Goal: Task Accomplishment & Management: Manage account settings

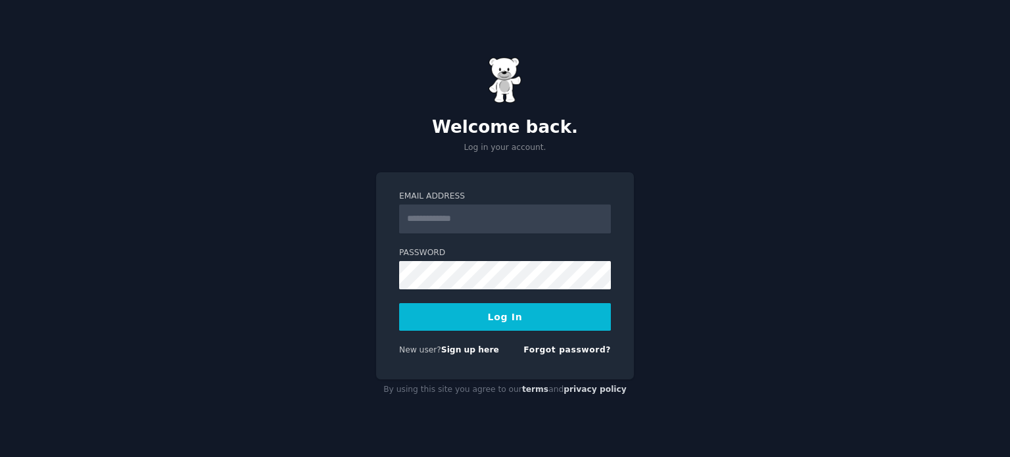
type input "**********"
click at [506, 319] on button "Log In" at bounding box center [505, 317] width 212 height 28
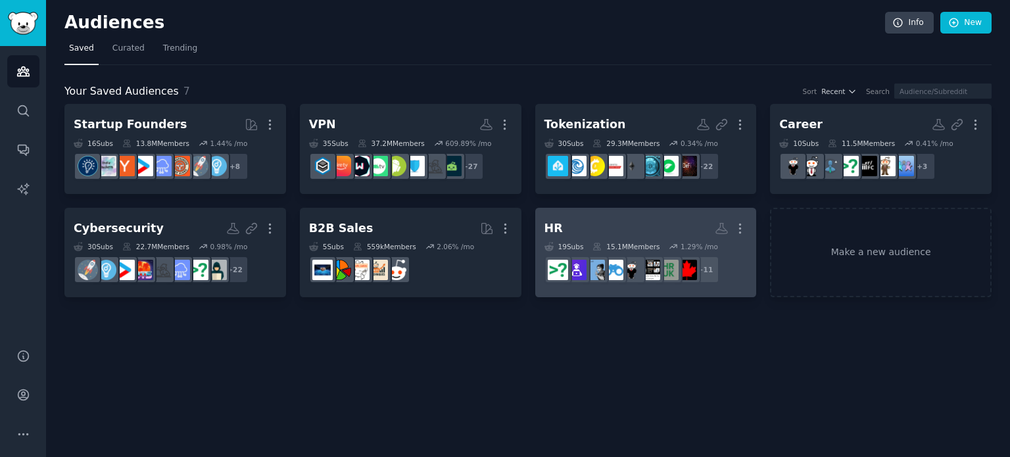
click at [637, 226] on h2 "HR More" at bounding box center [646, 228] width 203 height 23
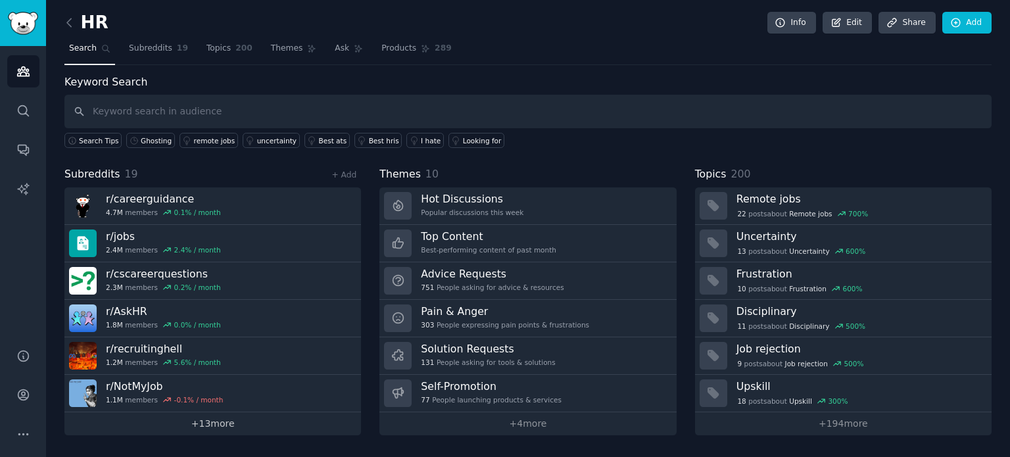
click at [207, 422] on link "+ 13 more" at bounding box center [212, 423] width 297 height 23
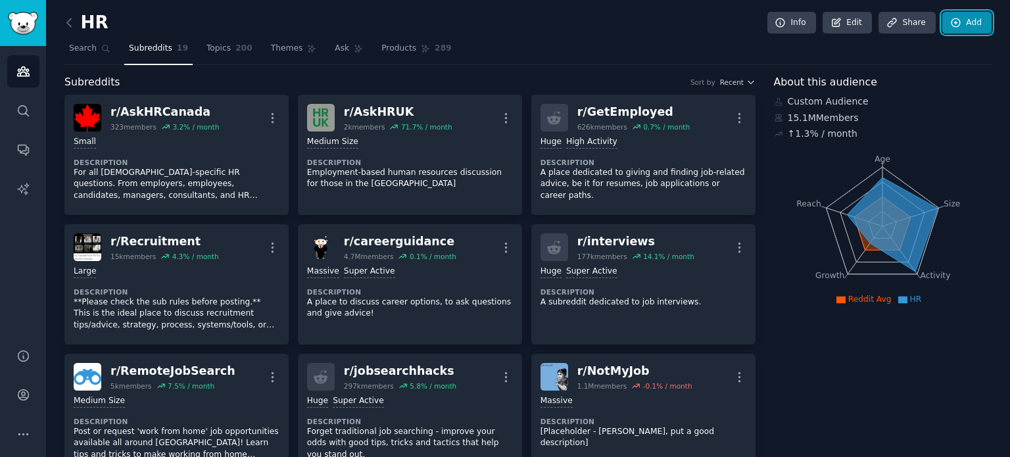
click at [965, 21] on link "Add" at bounding box center [967, 23] width 49 height 22
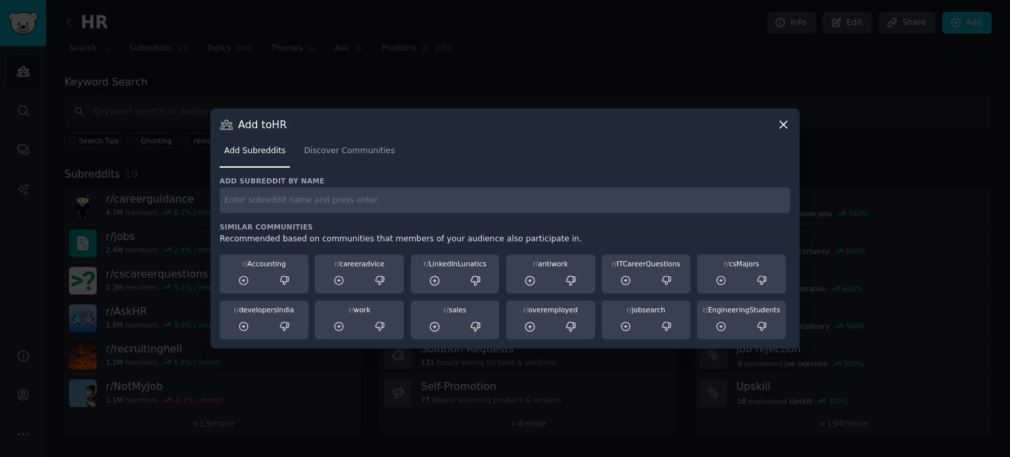
click at [293, 214] on div "Add subreddit by name Similar Communities Recommended based on communities that…" at bounding box center [505, 258] width 571 height 164
click at [285, 195] on input "text" at bounding box center [505, 200] width 571 height 26
type input "cv"
click at [349, 152] on span "Discover Communities" at bounding box center [349, 151] width 91 height 12
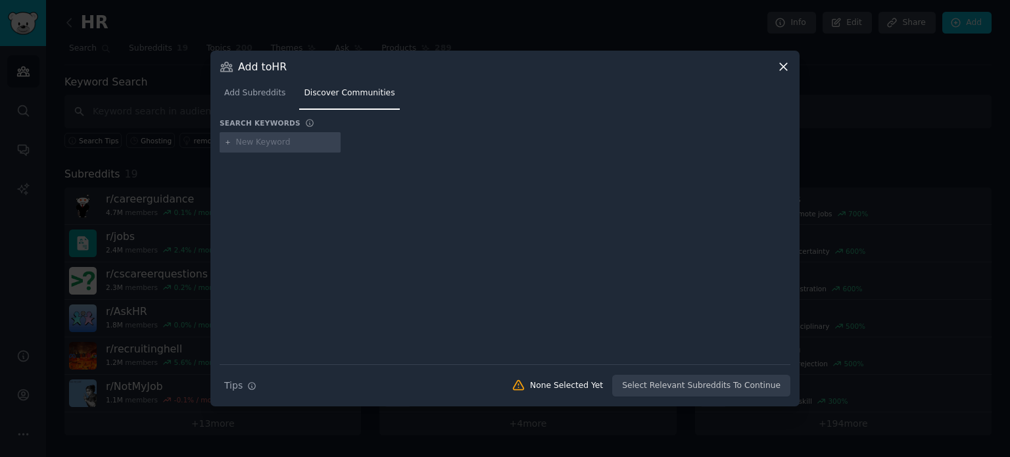
click at [260, 146] on input "text" at bounding box center [286, 143] width 100 height 12
type input "cv"
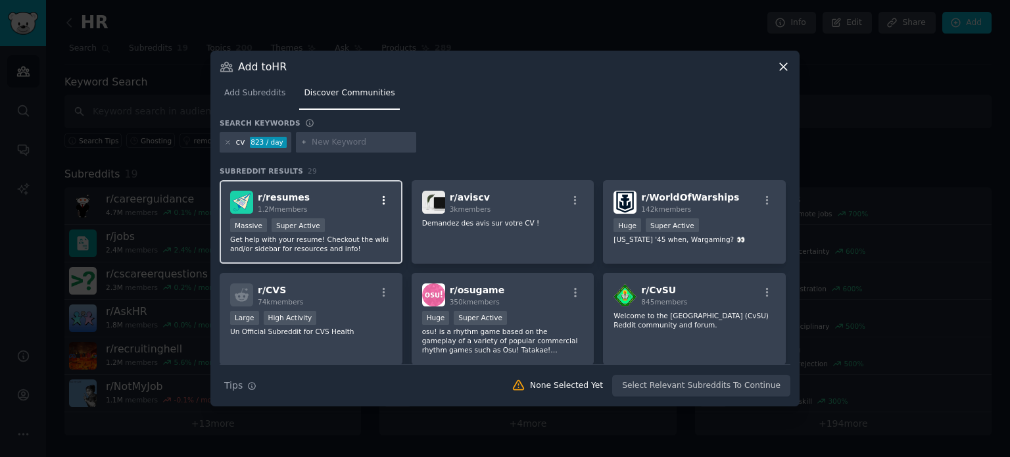
click at [381, 199] on icon "button" at bounding box center [384, 201] width 12 height 12
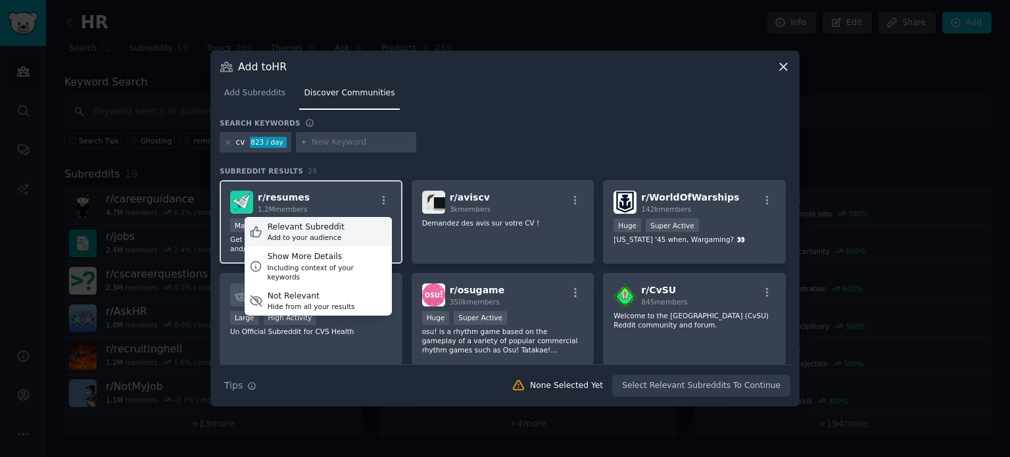
click at [347, 230] on div "Relevant Subreddit Add to your audience" at bounding box center [318, 232] width 147 height 30
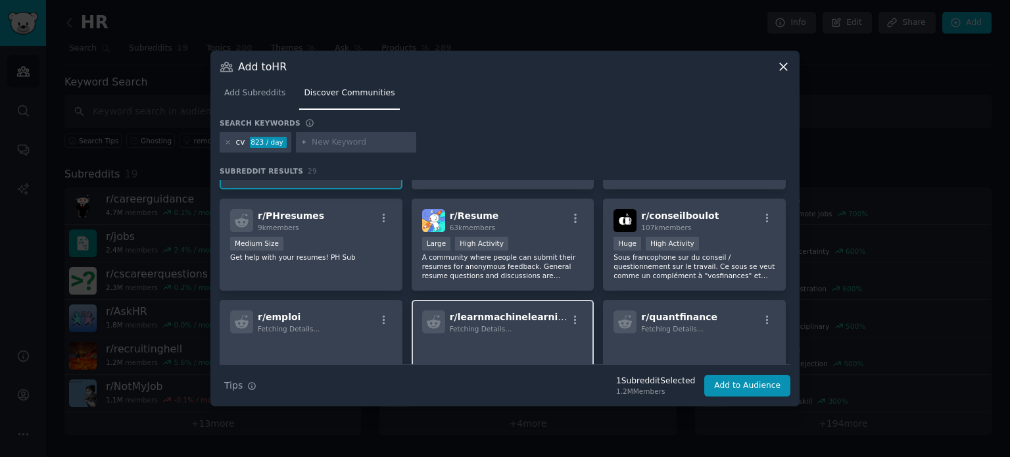
scroll to position [460, 0]
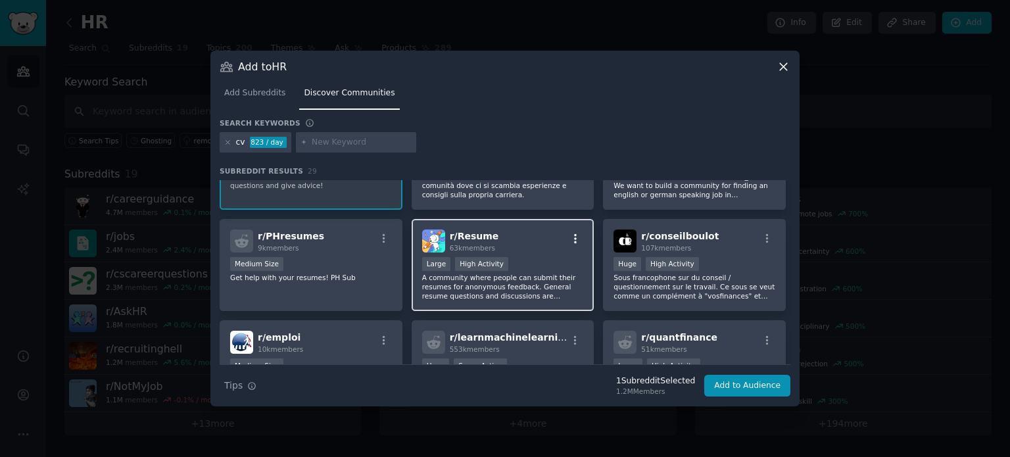
click at [574, 234] on icon "button" at bounding box center [576, 239] width 12 height 12
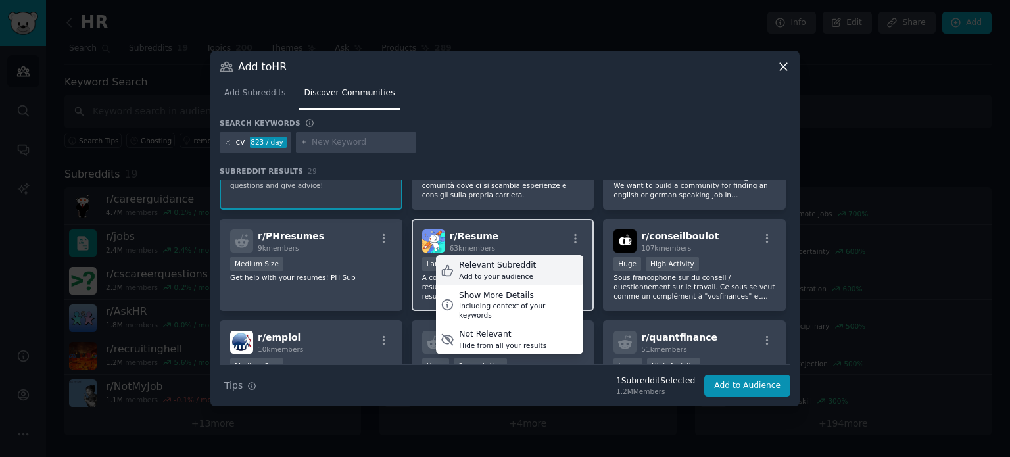
click at [524, 264] on div "Relevant Subreddit" at bounding box center [497, 266] width 77 height 12
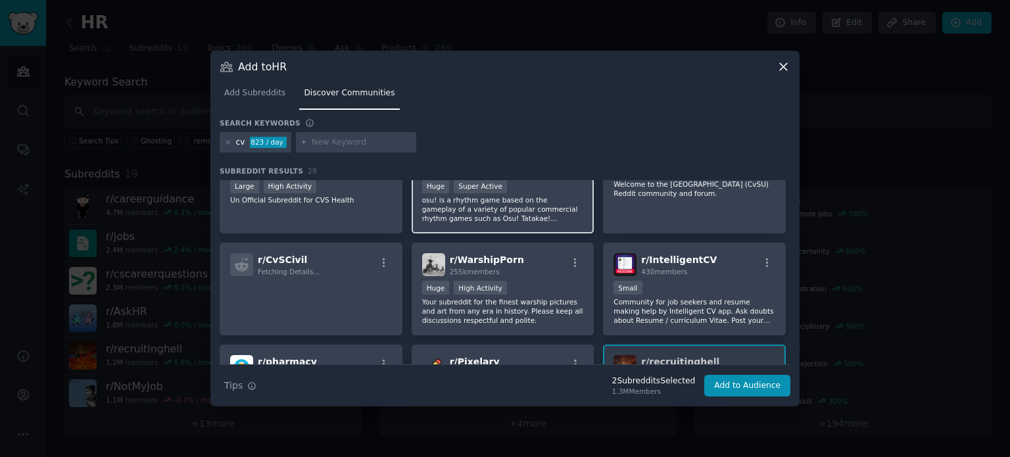
scroll to position [0, 0]
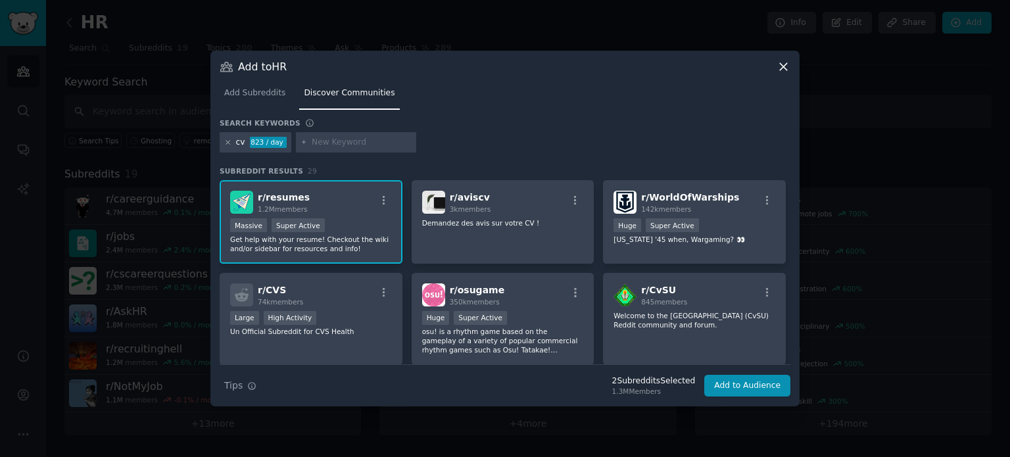
click at [228, 143] on icon at bounding box center [227, 142] width 3 height 3
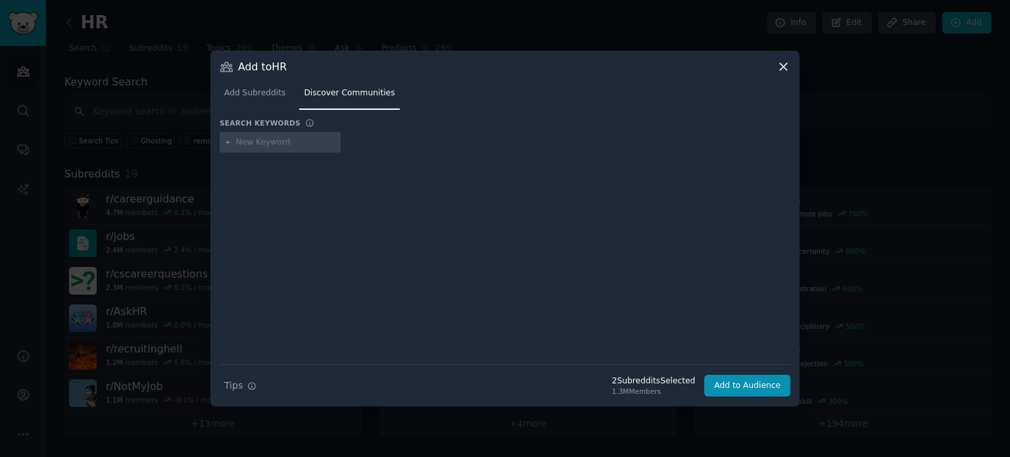
click at [267, 143] on input "text" at bounding box center [286, 143] width 100 height 12
type input "easyapply"
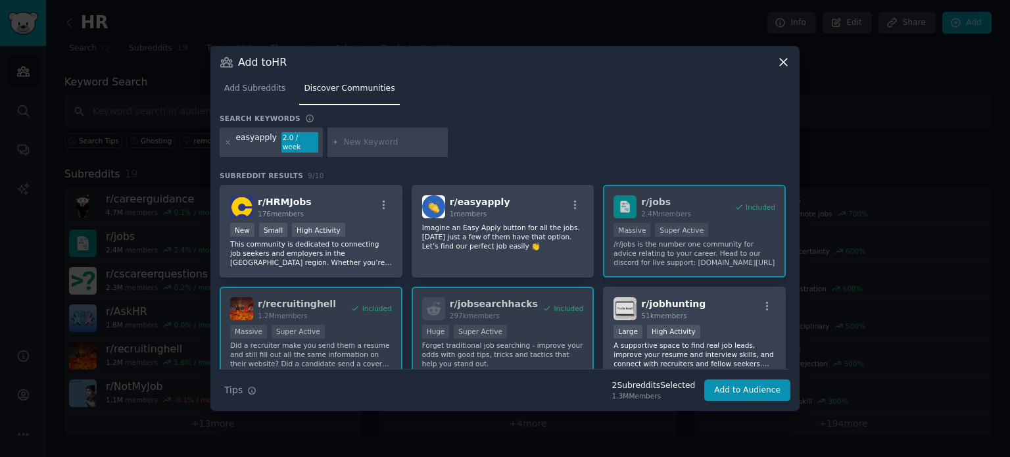
click at [776, 64] on div "Add to HR" at bounding box center [505, 62] width 571 height 14
click at [781, 66] on icon at bounding box center [783, 62] width 7 height 7
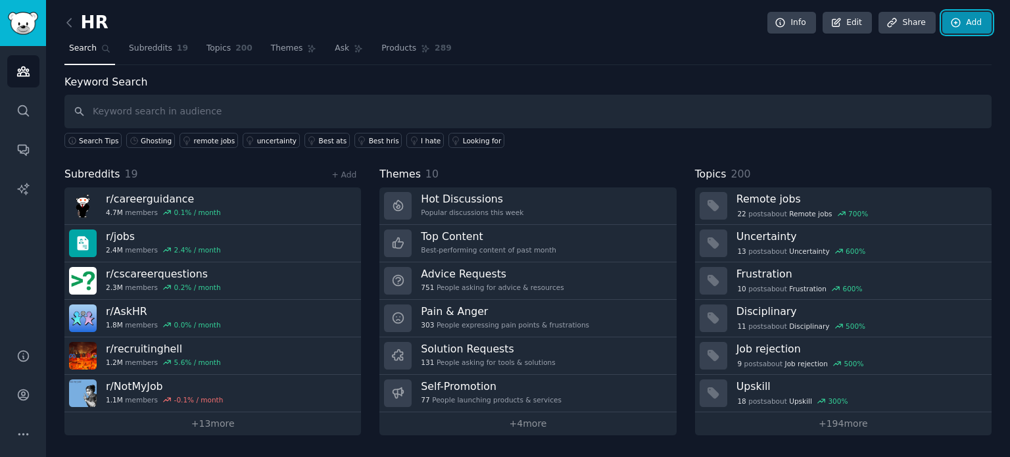
click at [960, 25] on icon at bounding box center [956, 22] width 9 height 9
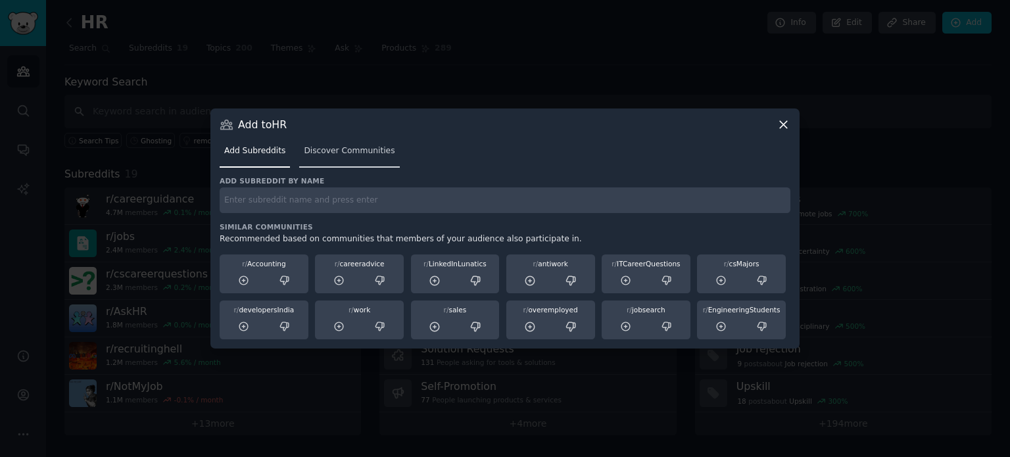
click at [353, 156] on span "Discover Communities" at bounding box center [349, 151] width 91 height 12
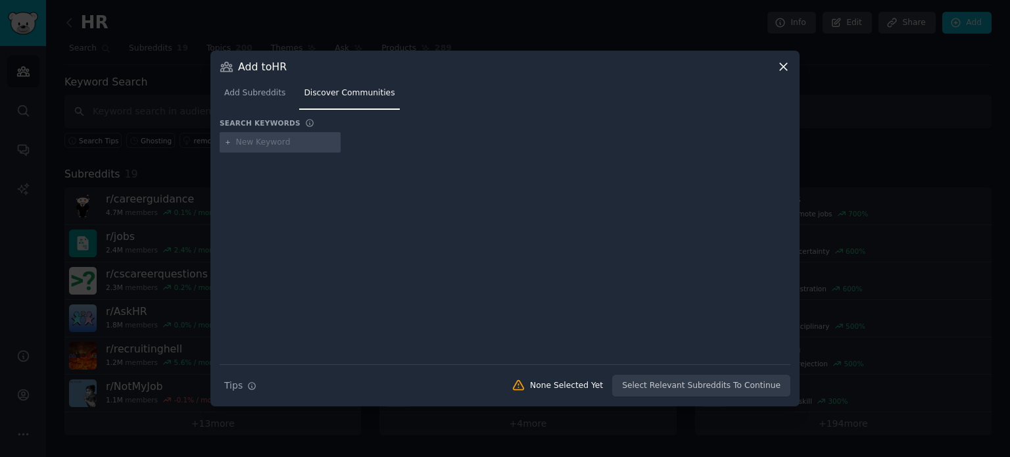
click at [281, 143] on input "text" at bounding box center [286, 143] width 100 height 12
type input "cv"
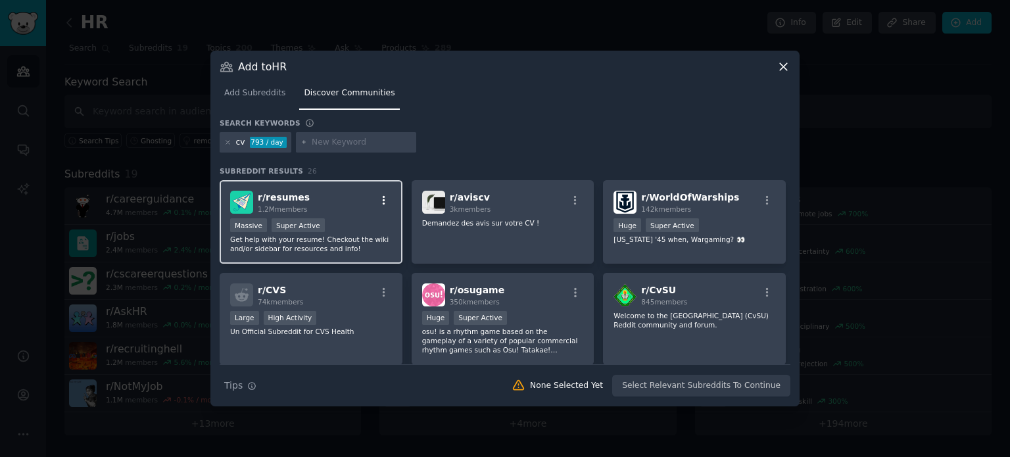
click at [383, 200] on icon "button" at bounding box center [384, 200] width 3 height 9
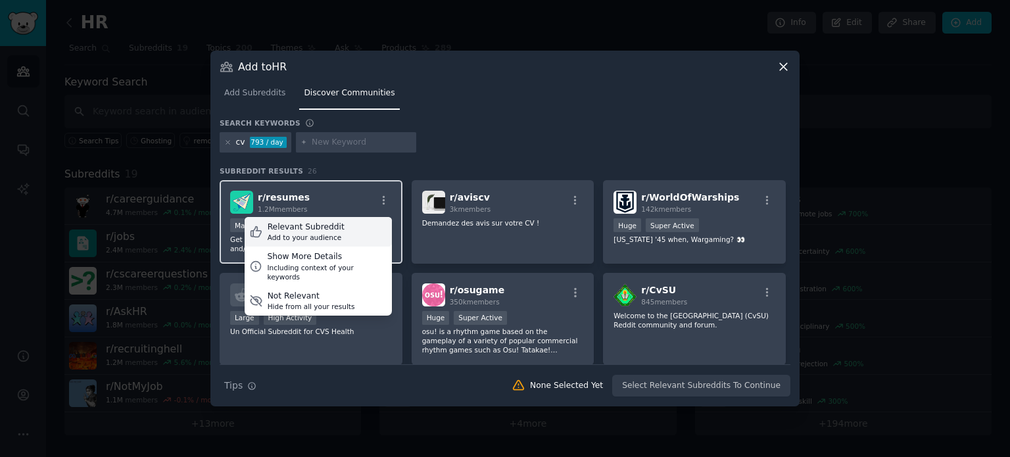
click at [314, 232] on div "Relevant Subreddit" at bounding box center [306, 228] width 77 height 12
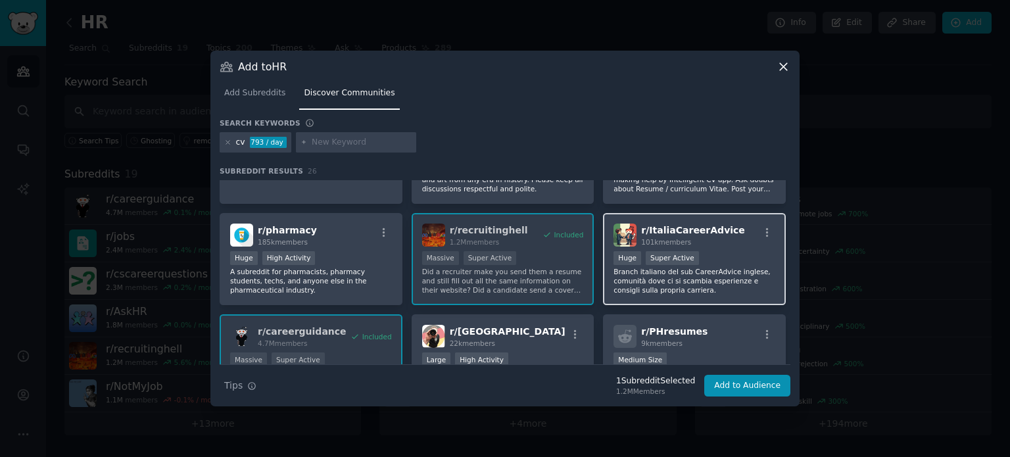
scroll to position [197, 0]
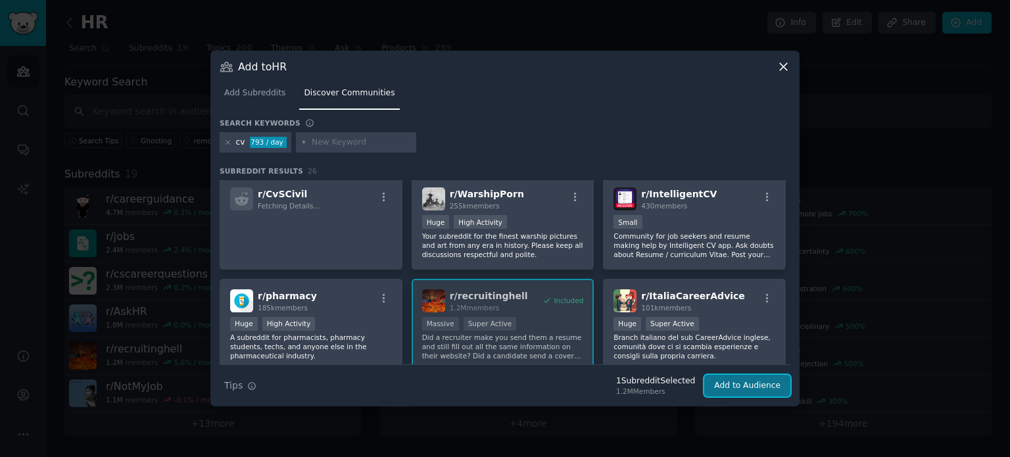
click at [758, 389] on button "Add to Audience" at bounding box center [747, 386] width 86 height 22
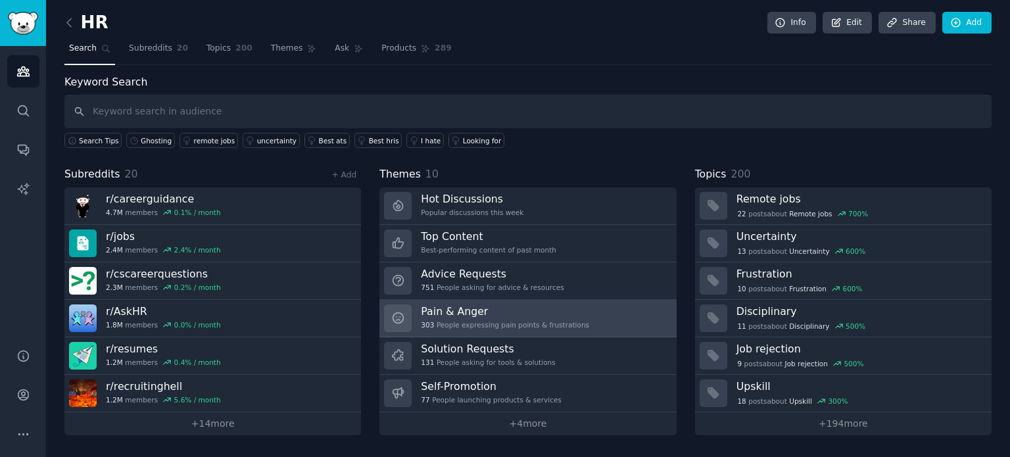
click at [558, 313] on h3 "Pain & Anger" at bounding box center [505, 312] width 168 height 14
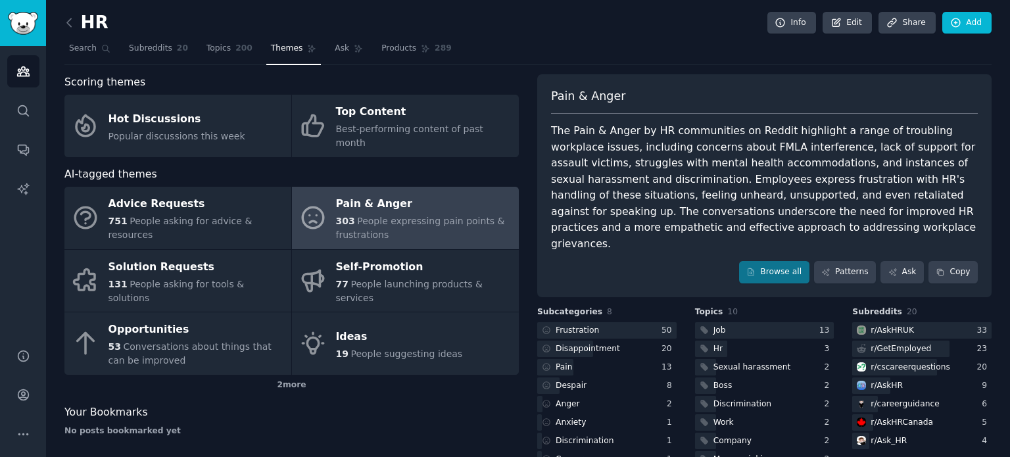
click at [678, 150] on div "The Pain & Anger by HR communities on Reddit highlight a range of troubling wor…" at bounding box center [764, 187] width 427 height 129
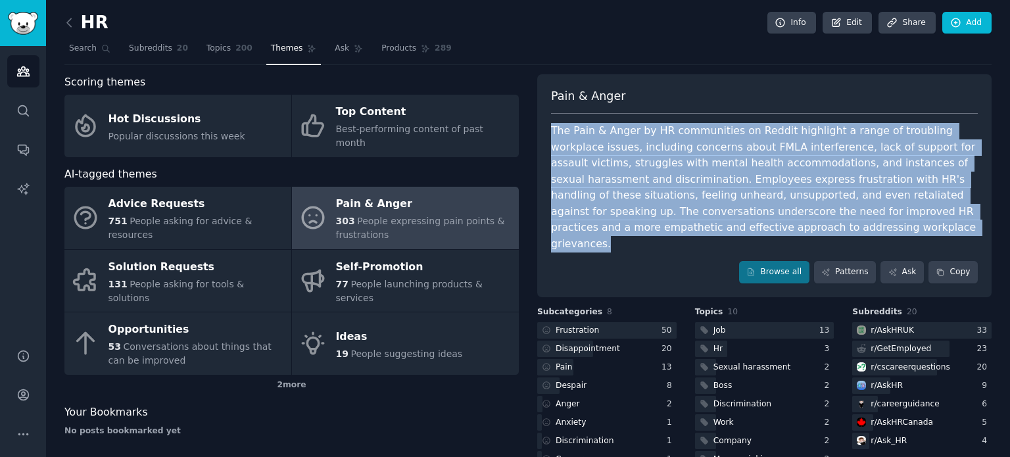
click at [678, 150] on div "The Pain & Anger by HR communities on Reddit highlight a range of troubling wor…" at bounding box center [764, 187] width 427 height 129
click at [789, 143] on div "The Pain & Anger by HR communities on Reddit highlight a range of troubling wor…" at bounding box center [764, 187] width 427 height 129
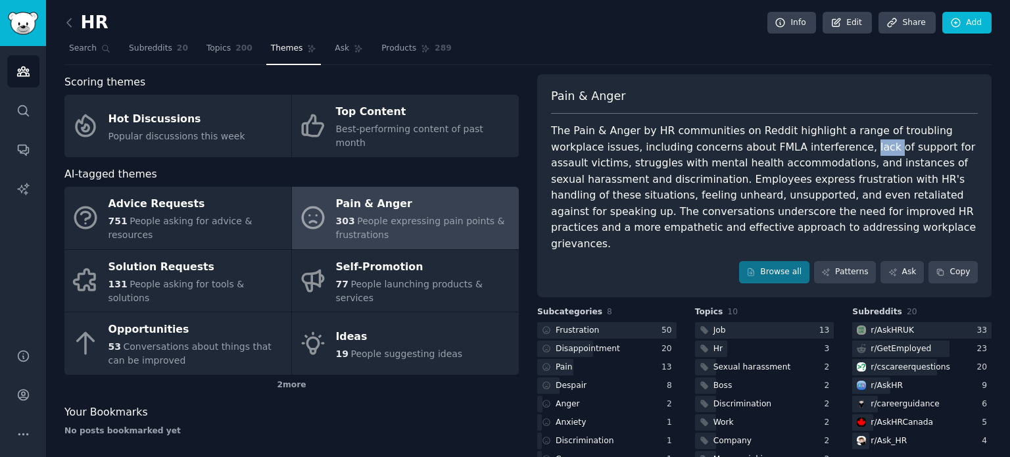
click at [789, 143] on div "The Pain & Anger by HR communities on Reddit highlight a range of troubling wor…" at bounding box center [764, 187] width 427 height 129
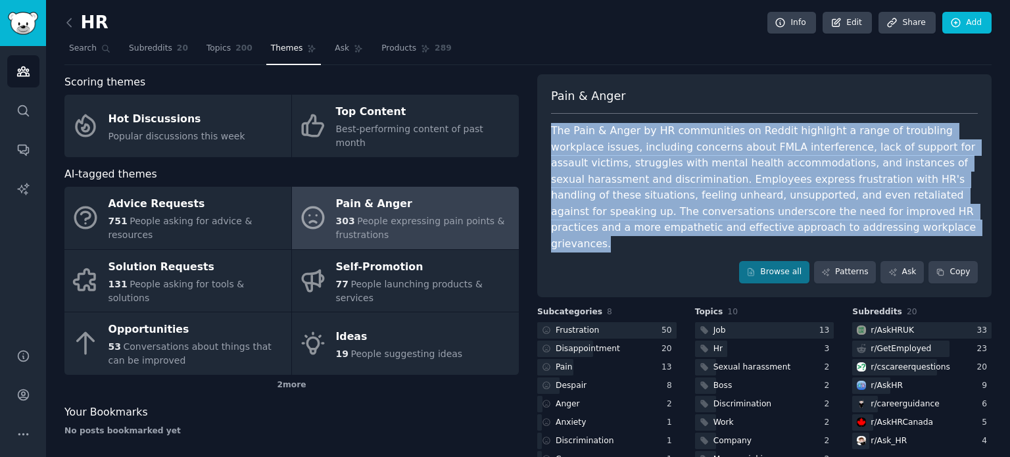
click at [789, 143] on div "The Pain & Anger by HR communities on Reddit highlight a range of troubling wor…" at bounding box center [764, 187] width 427 height 129
click at [606, 143] on div "The Pain & Anger by HR communities on Reddit highlight a range of troubling wor…" at bounding box center [764, 187] width 427 height 129
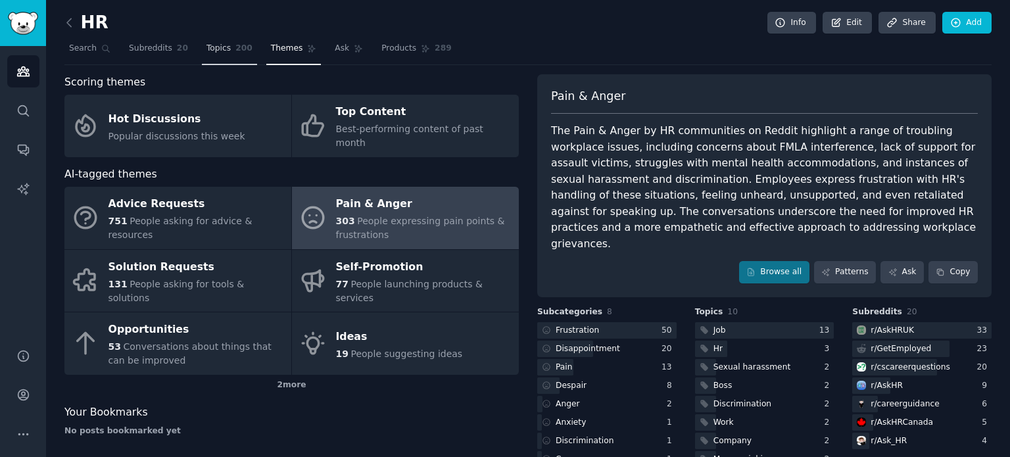
click at [207, 47] on span "Topics" at bounding box center [219, 49] width 24 height 12
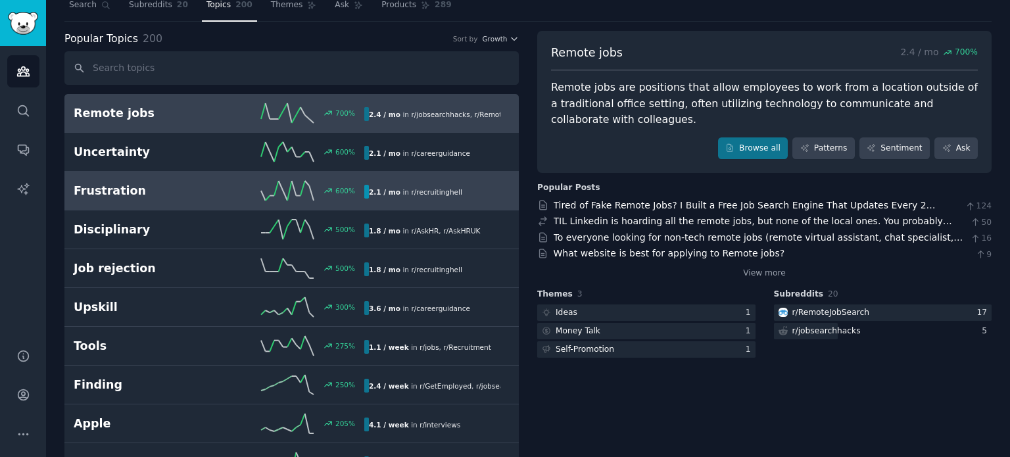
scroll to position [66, 0]
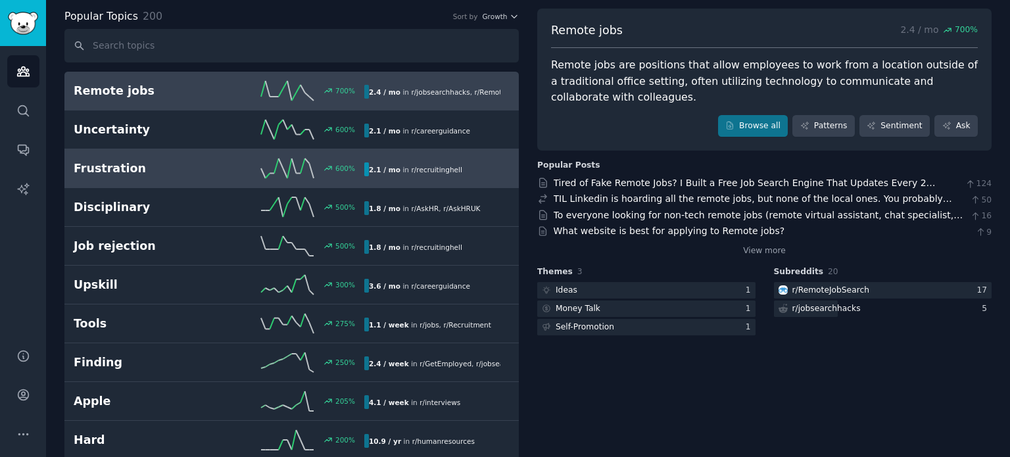
click at [164, 171] on h2 "Frustration" at bounding box center [146, 168] width 145 height 16
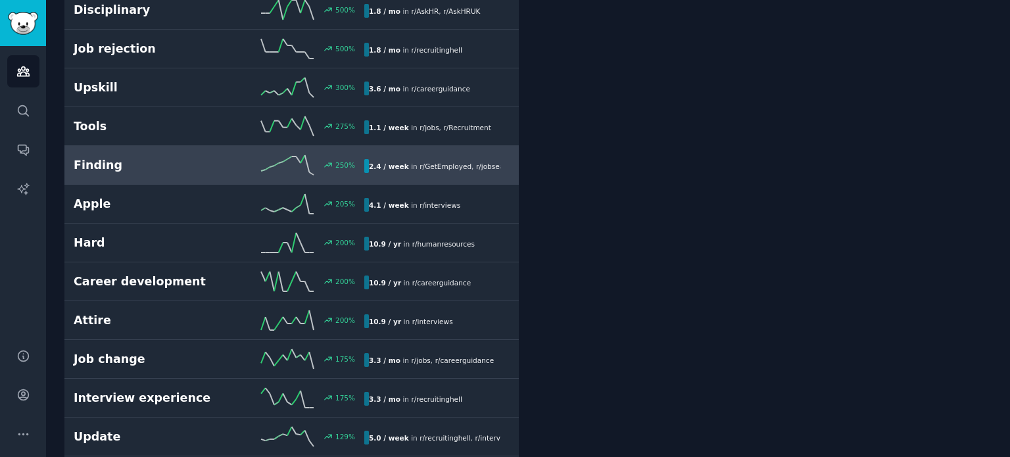
click at [183, 162] on h2 "Finding" at bounding box center [146, 165] width 145 height 16
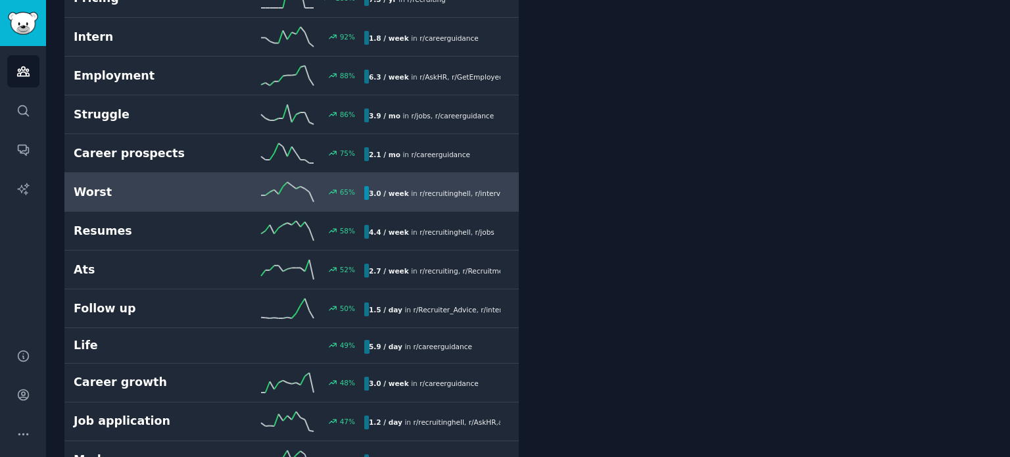
scroll to position [994, 0]
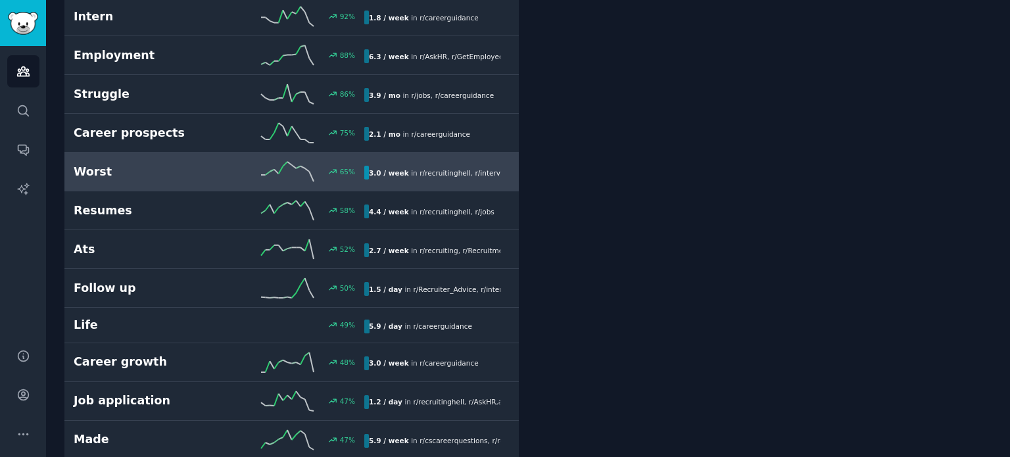
click at [174, 164] on h2 "Worst" at bounding box center [146, 172] width 145 height 16
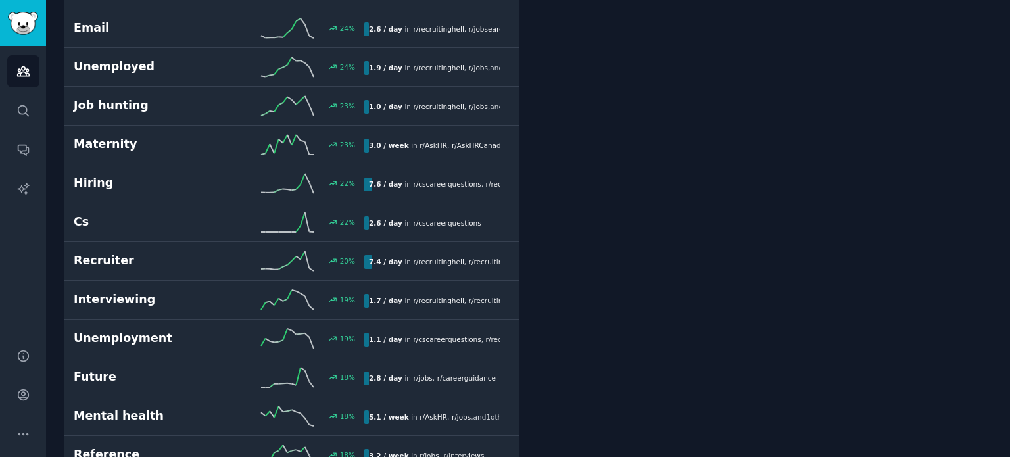
scroll to position [2770, 0]
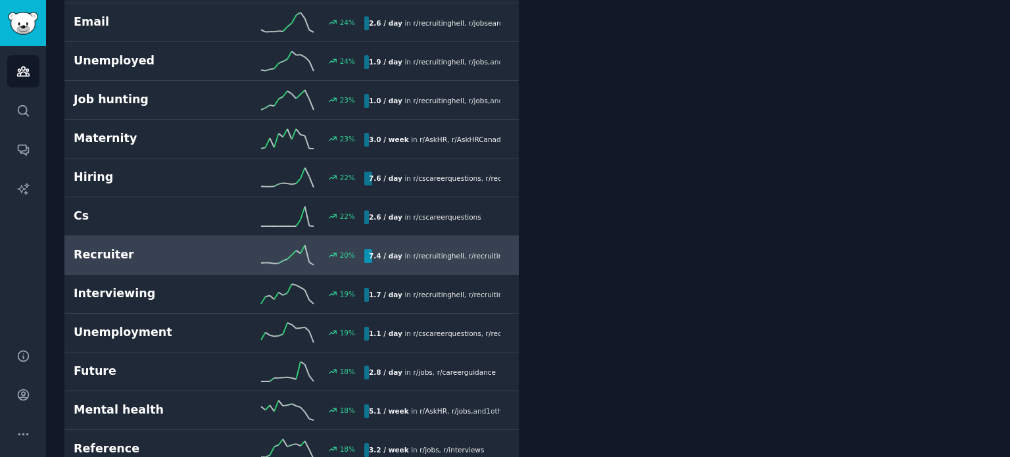
click at [203, 247] on h2 "Recruiter" at bounding box center [146, 255] width 145 height 16
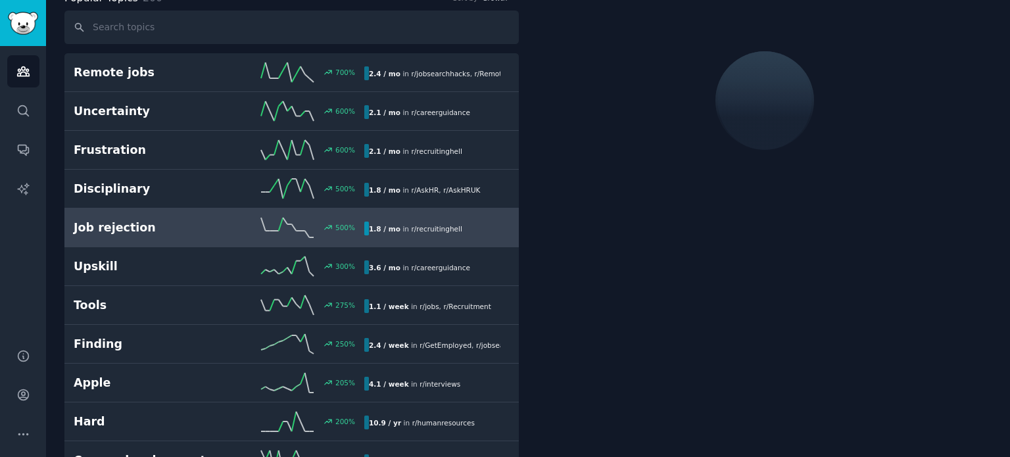
scroll to position [73, 0]
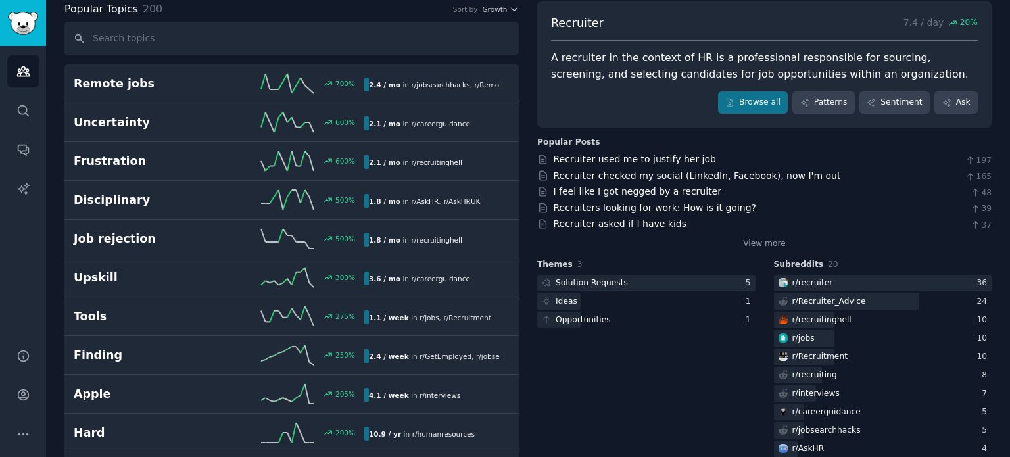
click at [688, 206] on link "Recruiters looking for work: How is it going?" at bounding box center [655, 208] width 203 height 11
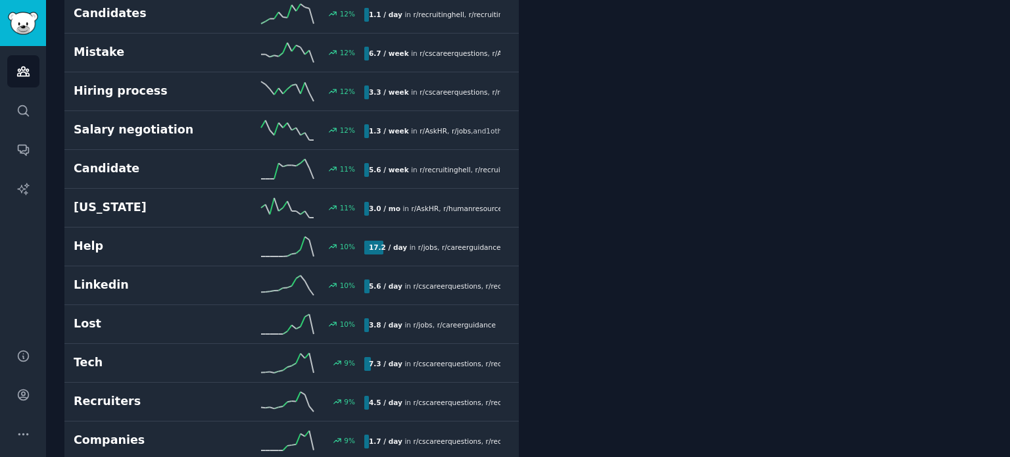
scroll to position [3888, 0]
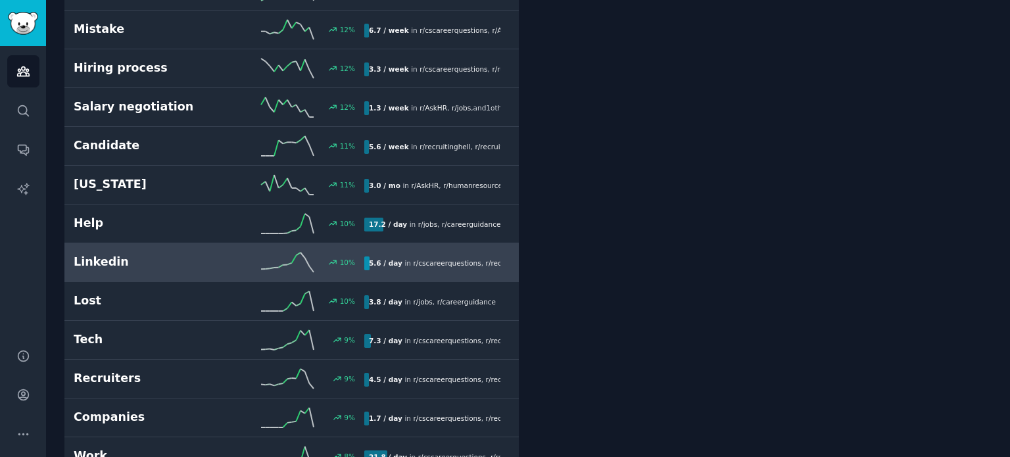
click at [397, 257] on div "5.6 / day in r/ cscareerquestions , r/ recruitinghell , and 8 other s" at bounding box center [432, 264] width 136 height 14
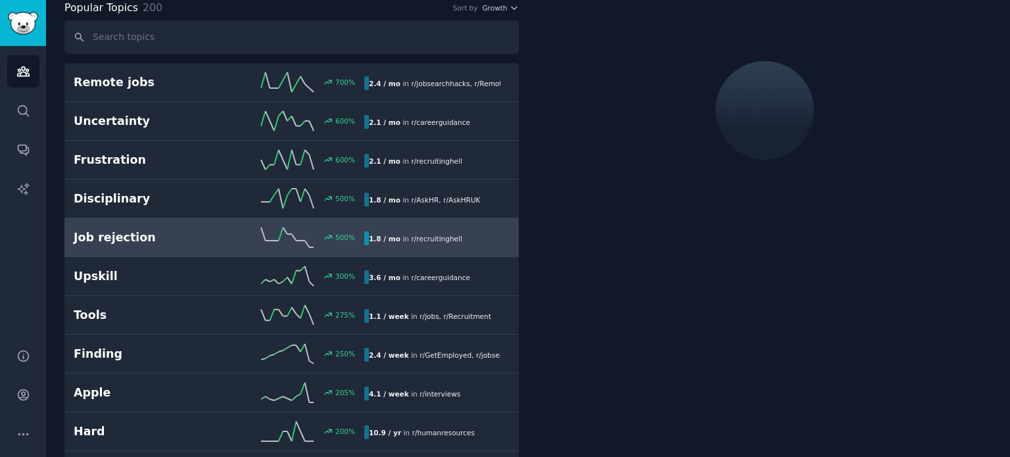
scroll to position [73, 0]
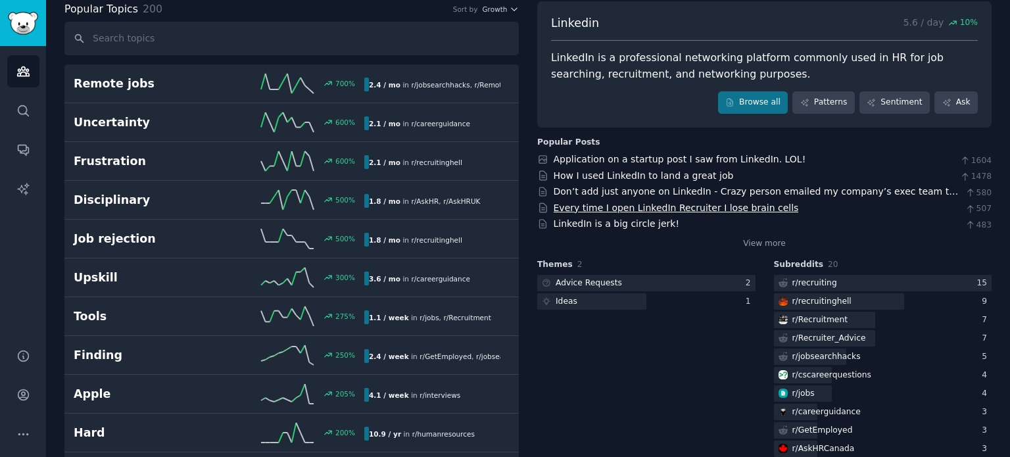
click at [647, 203] on link "Every time I open LinkedIn Recruiter I lose brain cells" at bounding box center [676, 208] width 245 height 11
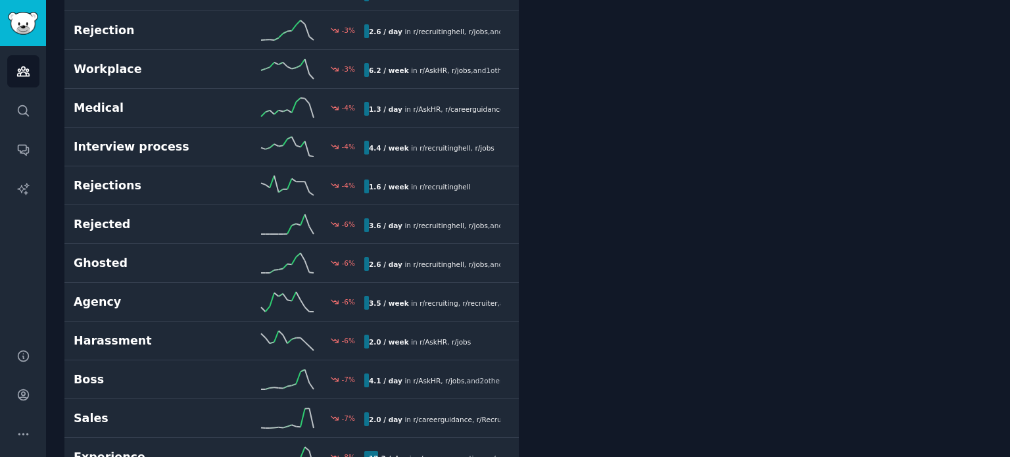
scroll to position [623, 0]
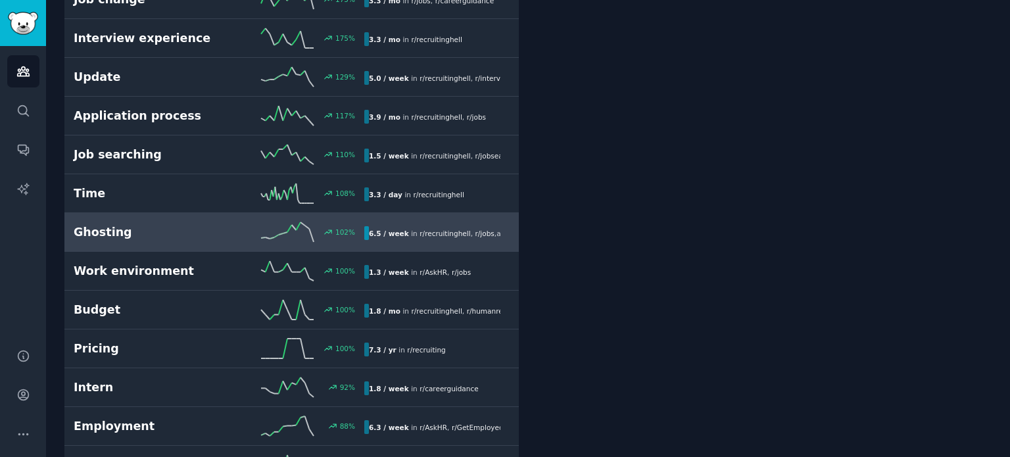
click at [109, 222] on div "Ghosting 102 % 6.5 / week in r/ recruitinghell , r/ jobs , and 1 other" at bounding box center [292, 232] width 436 height 20
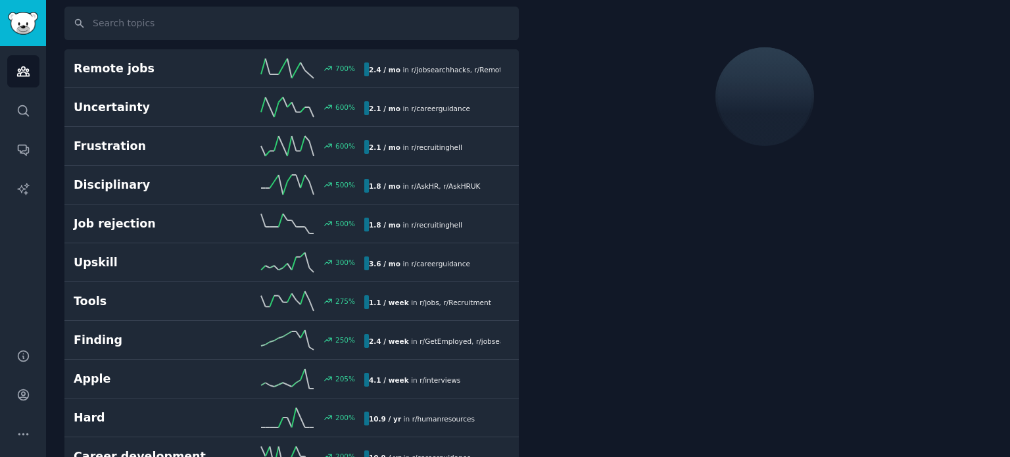
scroll to position [73, 0]
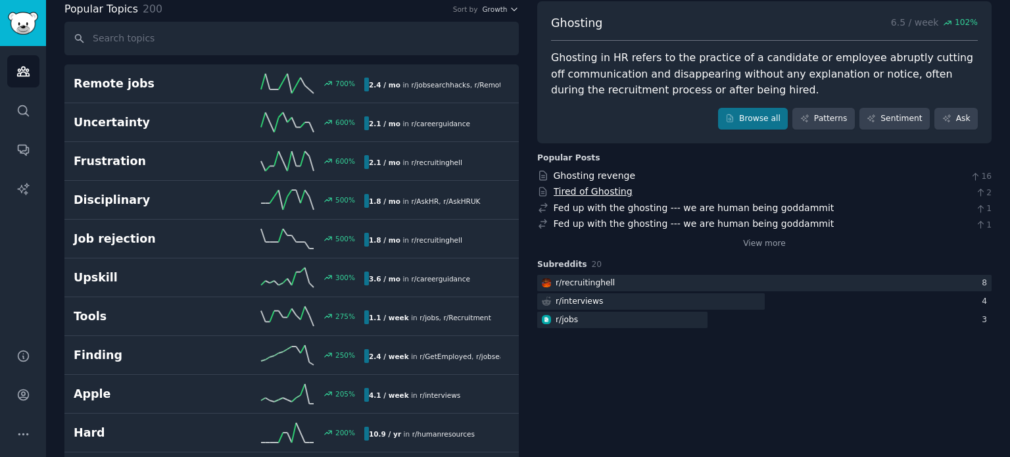
click at [609, 187] on link "Tired of Ghosting" at bounding box center [593, 191] width 79 height 11
click at [616, 209] on link "Fed up with the ghosting --- we are human being goddammit" at bounding box center [694, 208] width 281 height 11
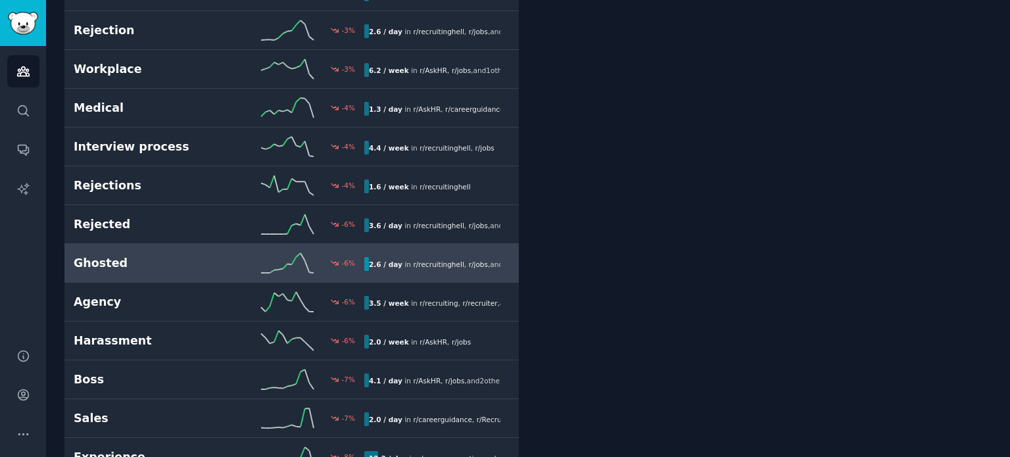
click at [106, 255] on h2 "Ghosted" at bounding box center [146, 263] width 145 height 16
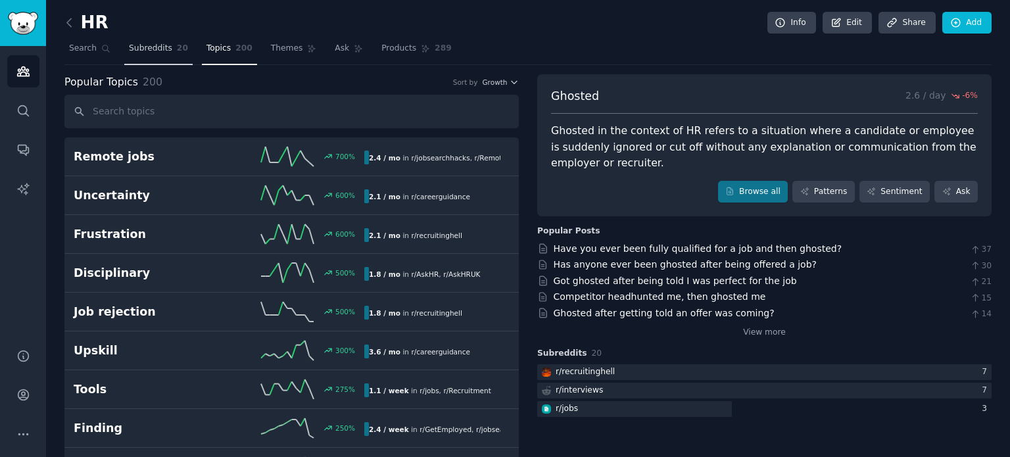
click at [145, 53] on span "Subreddits" at bounding box center [150, 49] width 43 height 12
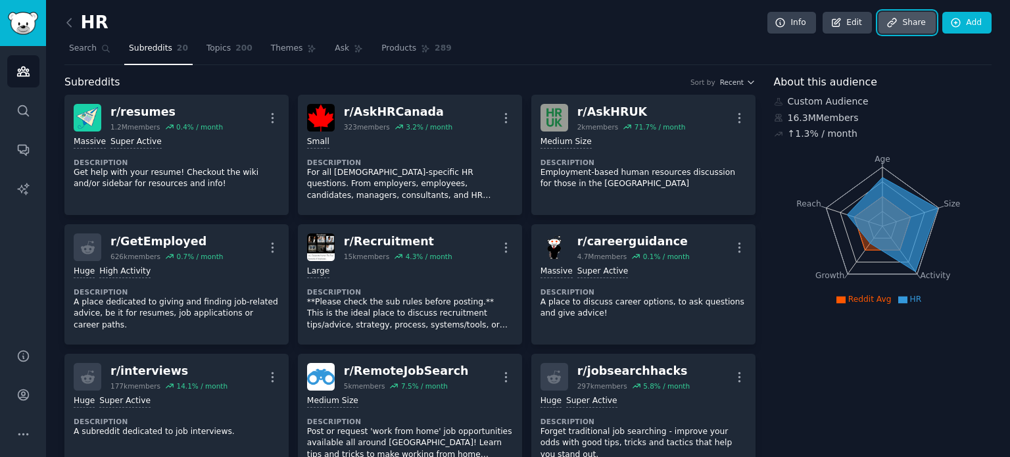
click at [903, 21] on link "Share" at bounding box center [907, 23] width 57 height 22
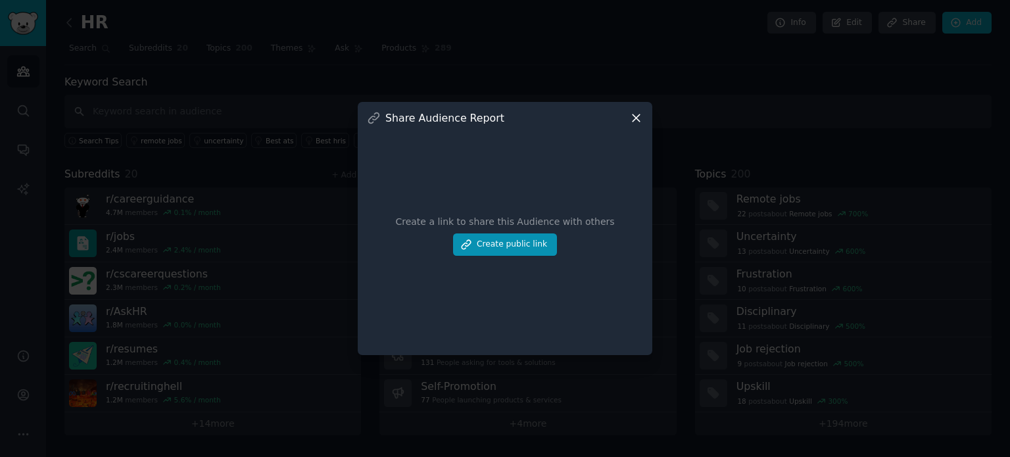
click at [639, 119] on icon at bounding box center [636, 118] width 14 height 14
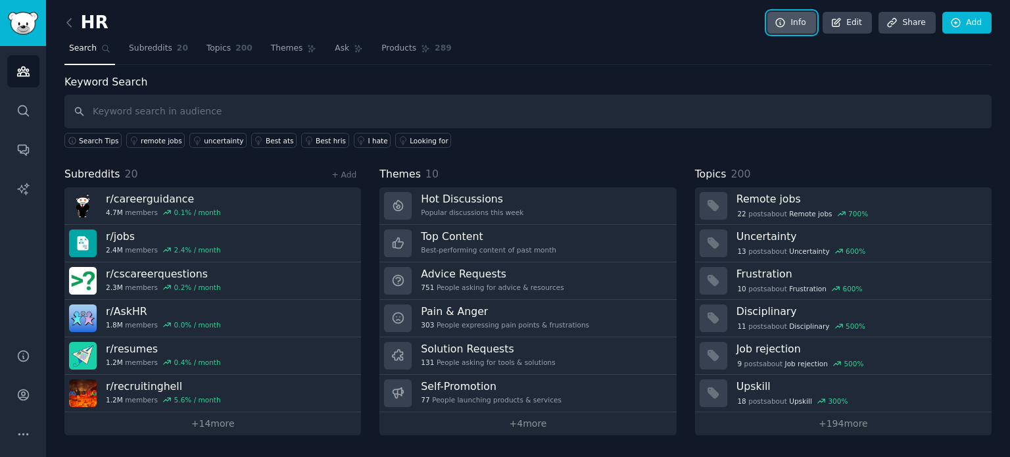
click at [787, 28] on icon at bounding box center [781, 23] width 12 height 12
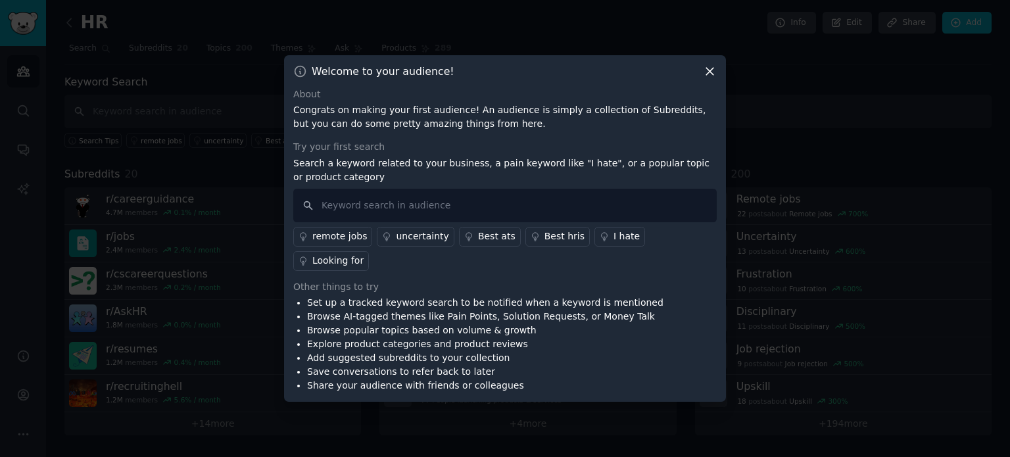
click at [704, 78] on icon at bounding box center [710, 71] width 14 height 14
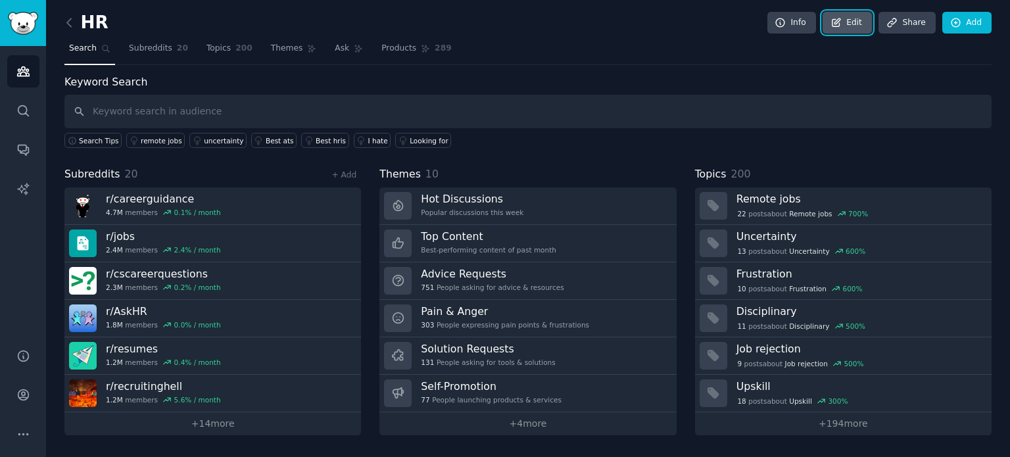
click at [843, 20] on icon at bounding box center [837, 23] width 12 height 12
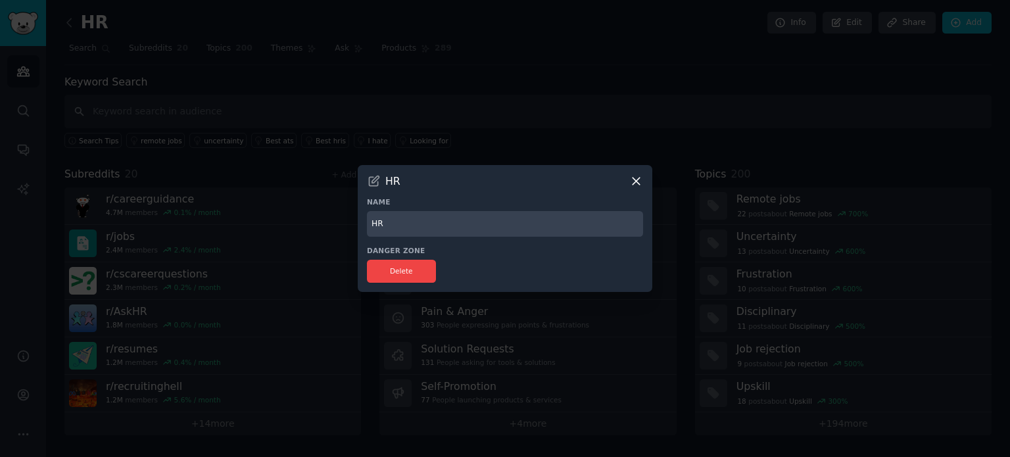
click at [676, 47] on div at bounding box center [505, 228] width 1010 height 457
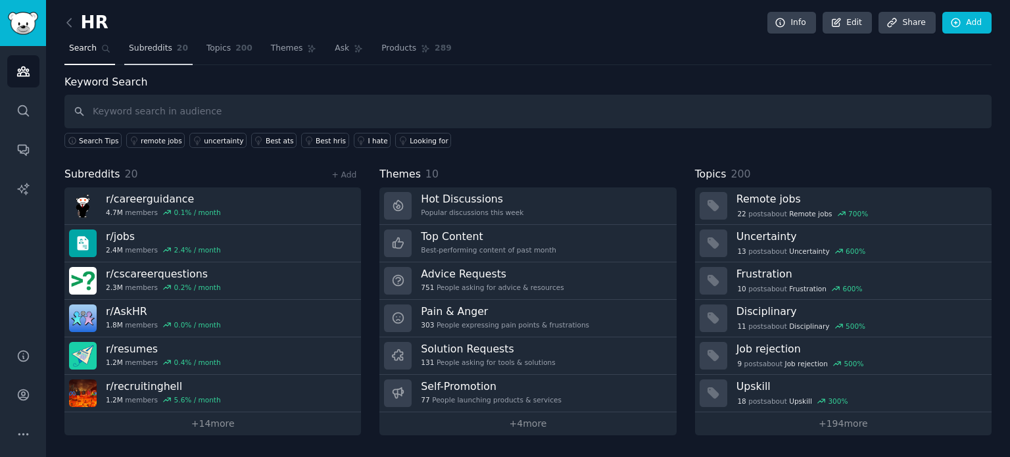
click at [163, 45] on span "Subreddits" at bounding box center [150, 49] width 43 height 12
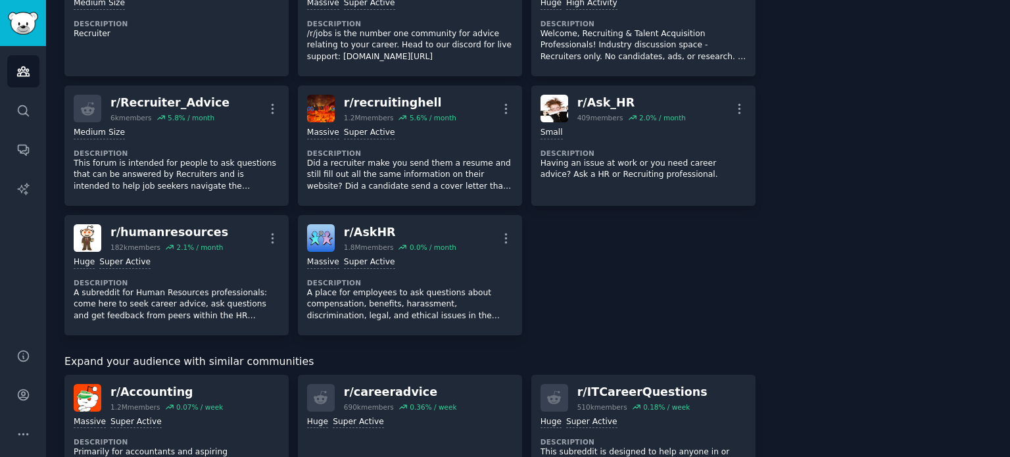
scroll to position [658, 0]
click at [835, 238] on div "About this audience Custom Audience 16.3M Members ↑ 1.3 % / month Age Size Acti…" at bounding box center [883, 204] width 218 height 1575
